Goal: Transaction & Acquisition: Obtain resource

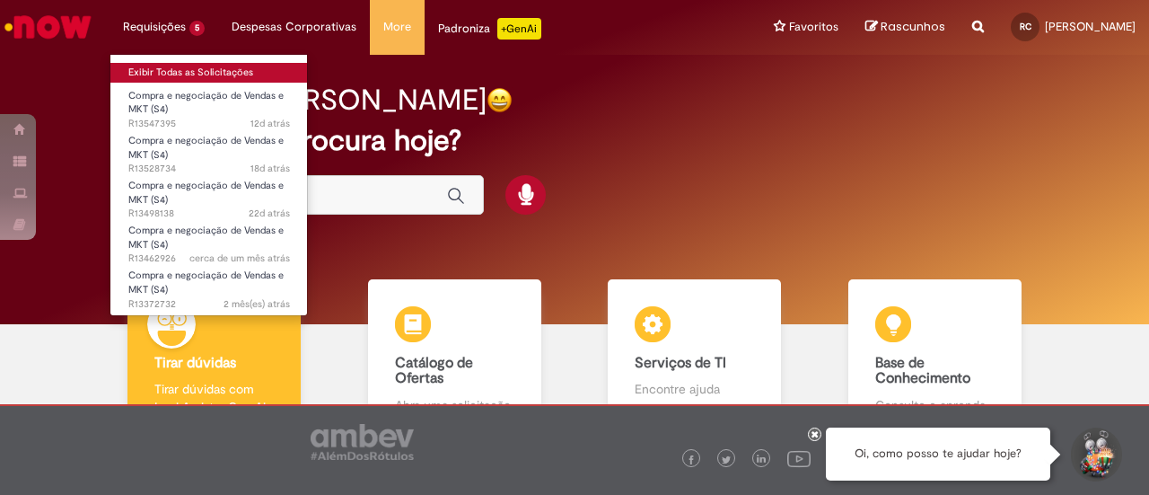
click at [156, 63] on link "Exibir Todas as Solicitações" at bounding box center [209, 73] width 198 height 20
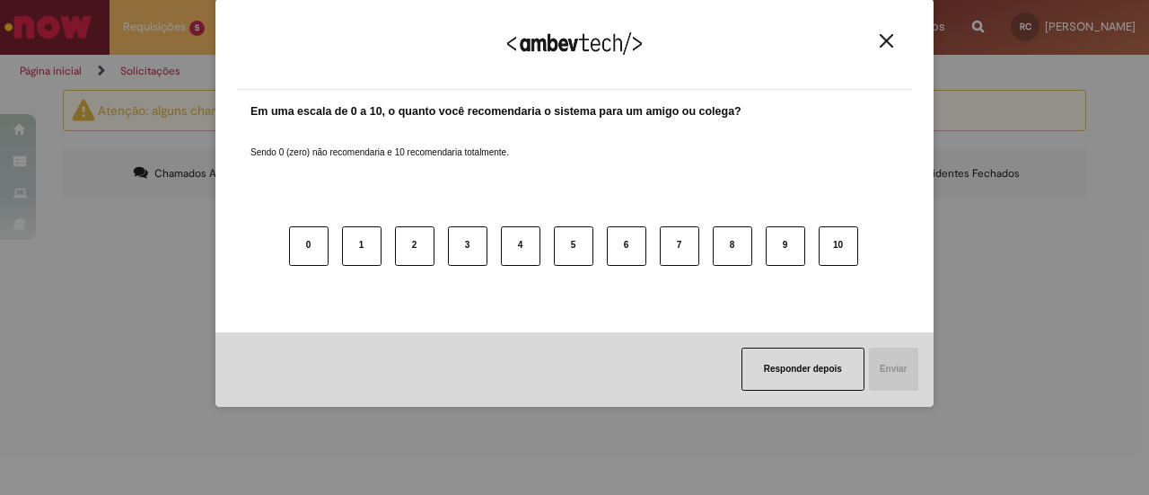
click at [885, 37] on img "Close" at bounding box center [886, 40] width 13 height 13
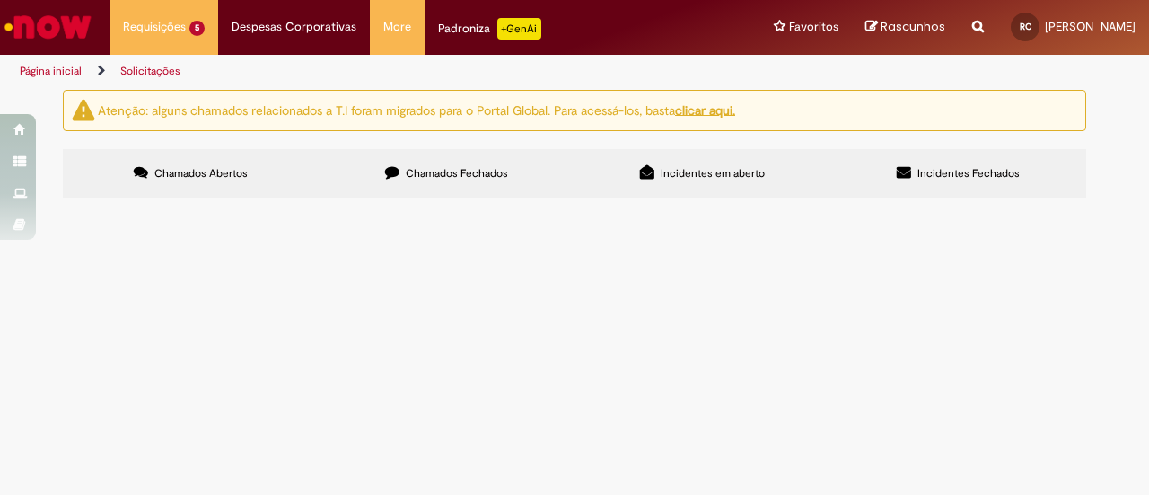
click at [0, 0] on span "Materiais Zé Delivery - Kits Tier 2" at bounding box center [0, 0] width 0 height 0
click at [0, 0] on span "Compra e negociação de Vendas e MKT (S4)" at bounding box center [0, 0] width 0 height 0
click at [572, 344] on main "Solicitações Atenção: alguns chamados relacionados a T.I foram migrados para o …" at bounding box center [574, 292] width 1149 height 406
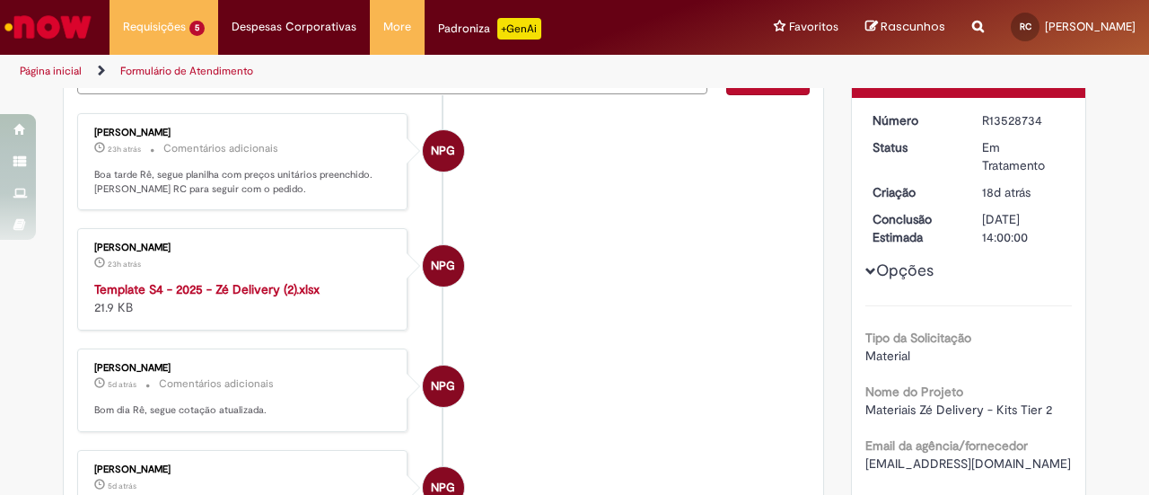
scroll to position [102, 0]
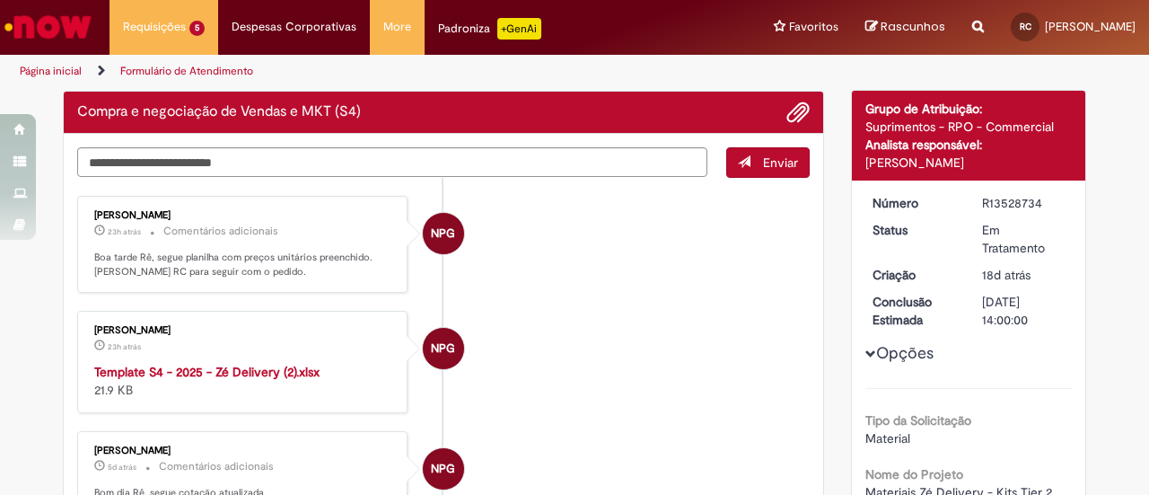
click at [259, 368] on strong "Template S4 - 2025 - Zé Delivery (2).xlsx" at bounding box center [206, 372] width 225 height 16
